Goal: Task Accomplishment & Management: Manage account settings

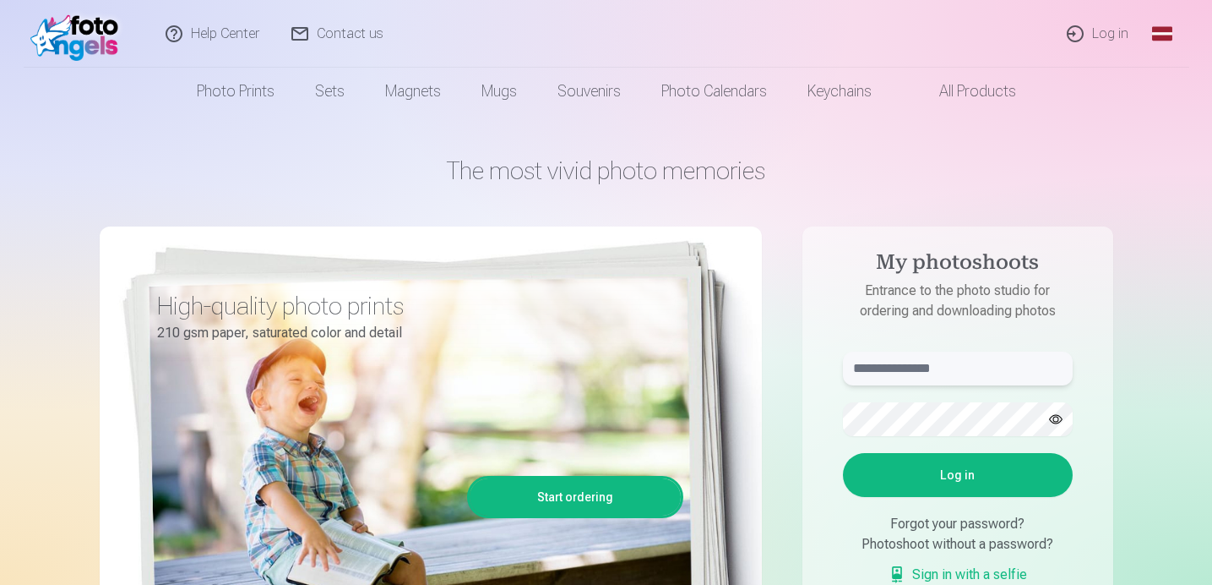
click at [893, 370] on input "text" at bounding box center [958, 368] width 230 height 34
type input "**********"
click at [1051, 411] on button "button" at bounding box center [1056, 419] width 32 height 32
click at [1004, 475] on button "Log in" at bounding box center [958, 475] width 230 height 44
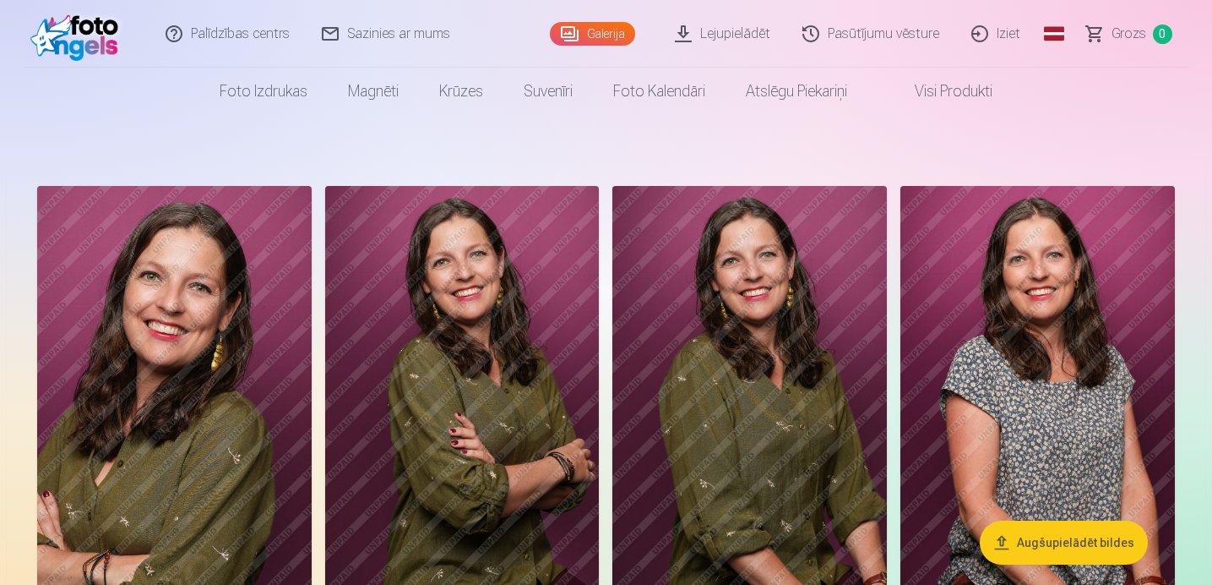
click at [1055, 31] on link "Global" at bounding box center [1054, 34] width 34 height 68
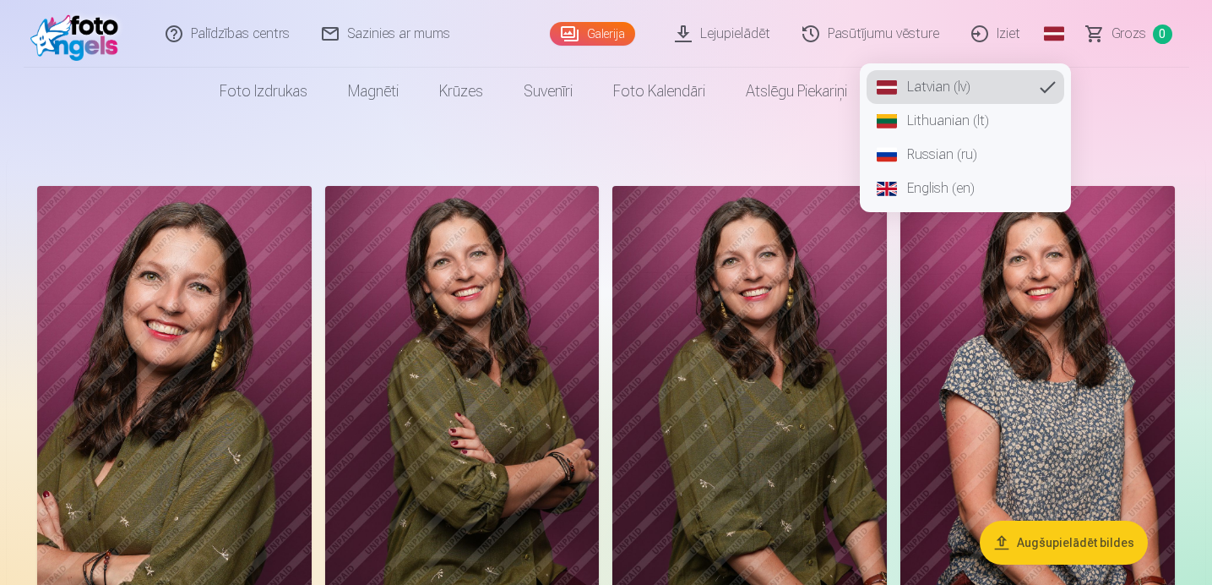
click at [962, 187] on link "English (en)" at bounding box center [966, 188] width 198 height 34
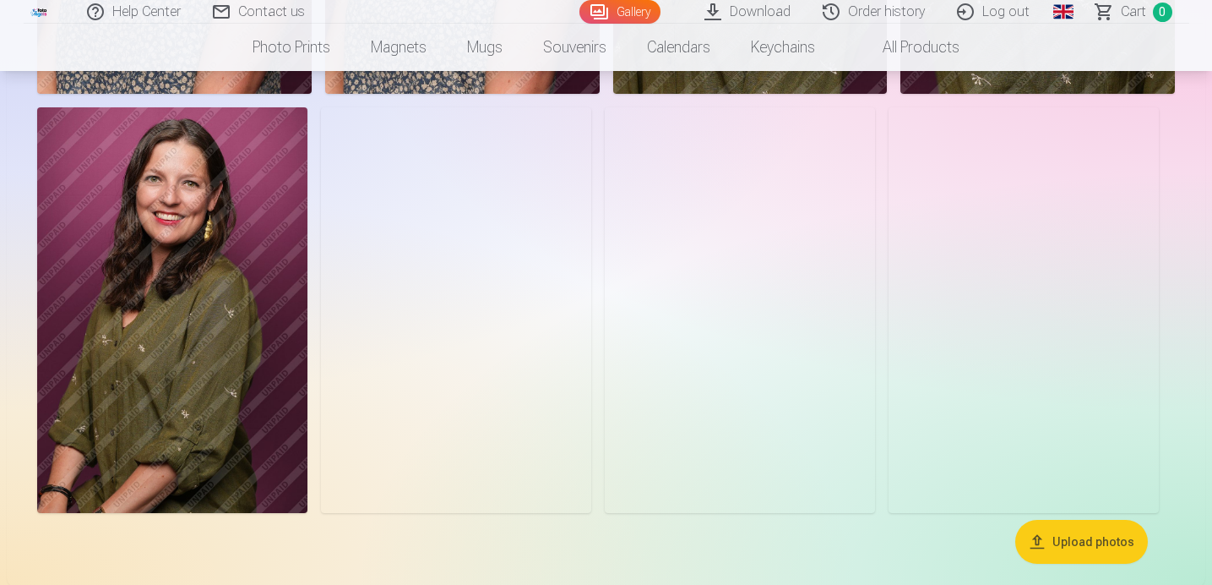
scroll to position [1361, 0]
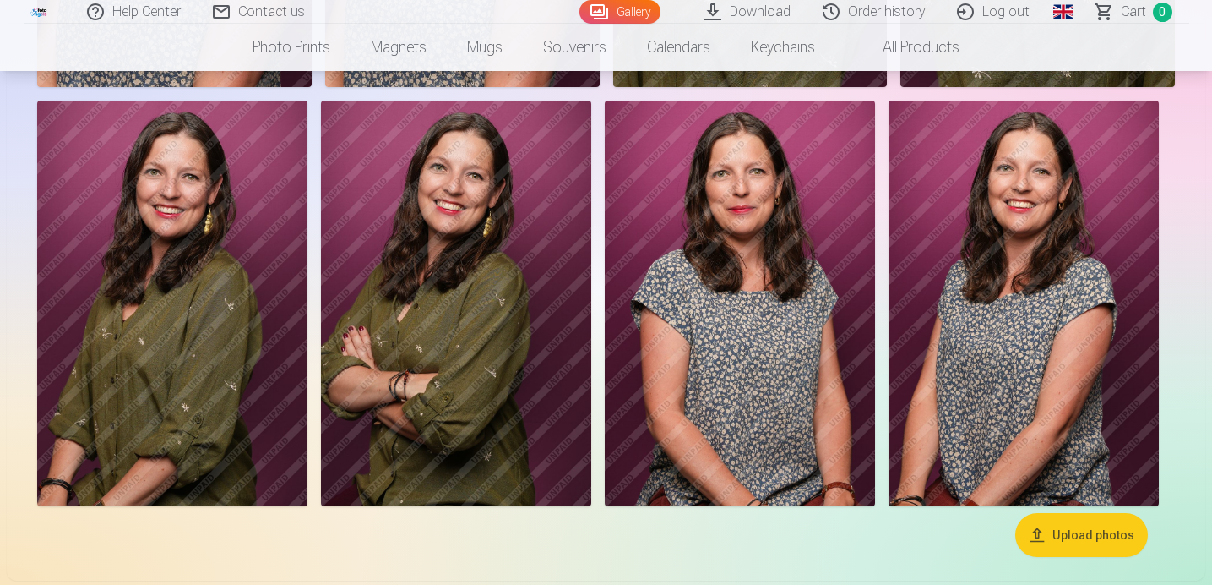
click at [132, 295] on img at bounding box center [172, 304] width 270 height 406
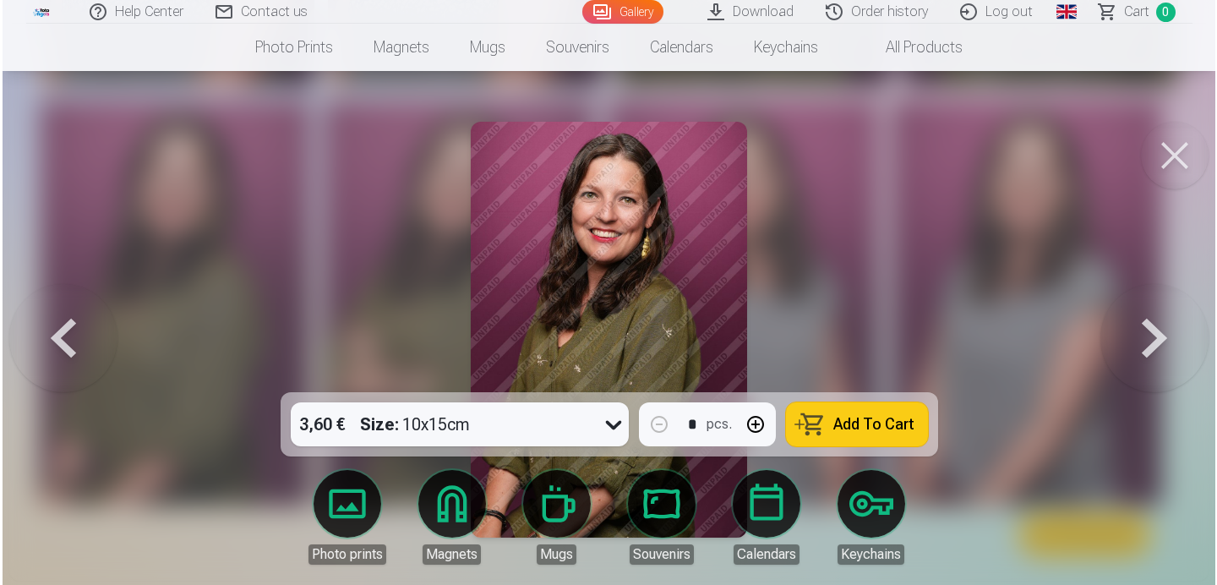
scroll to position [1364, 0]
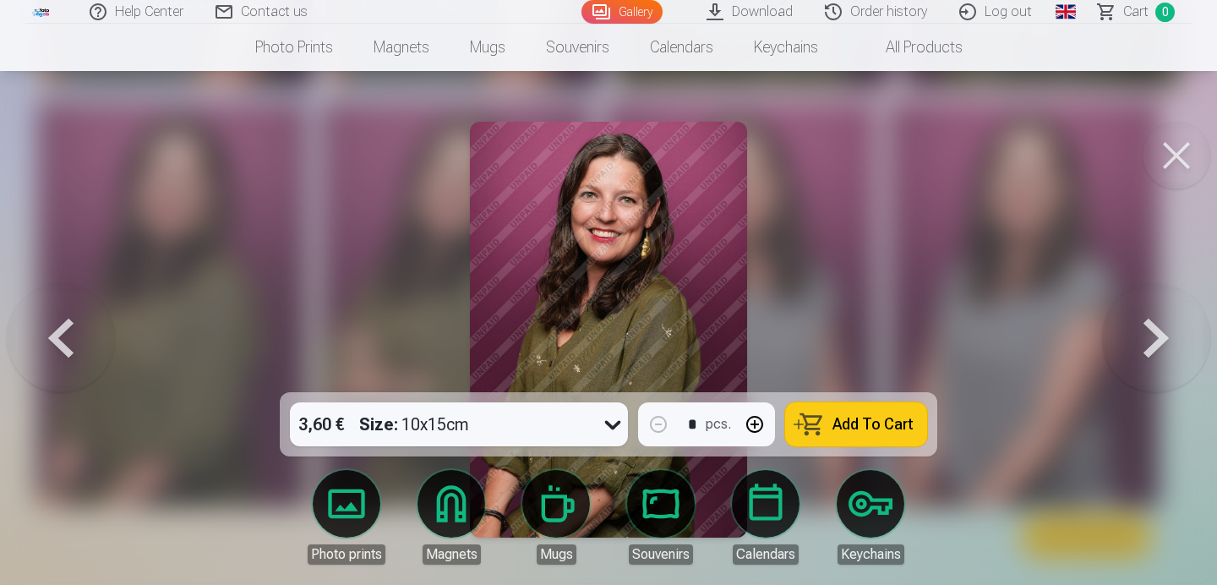
click at [1173, 152] on button at bounding box center [1176, 156] width 68 height 68
